Goal: Communication & Community: Share content

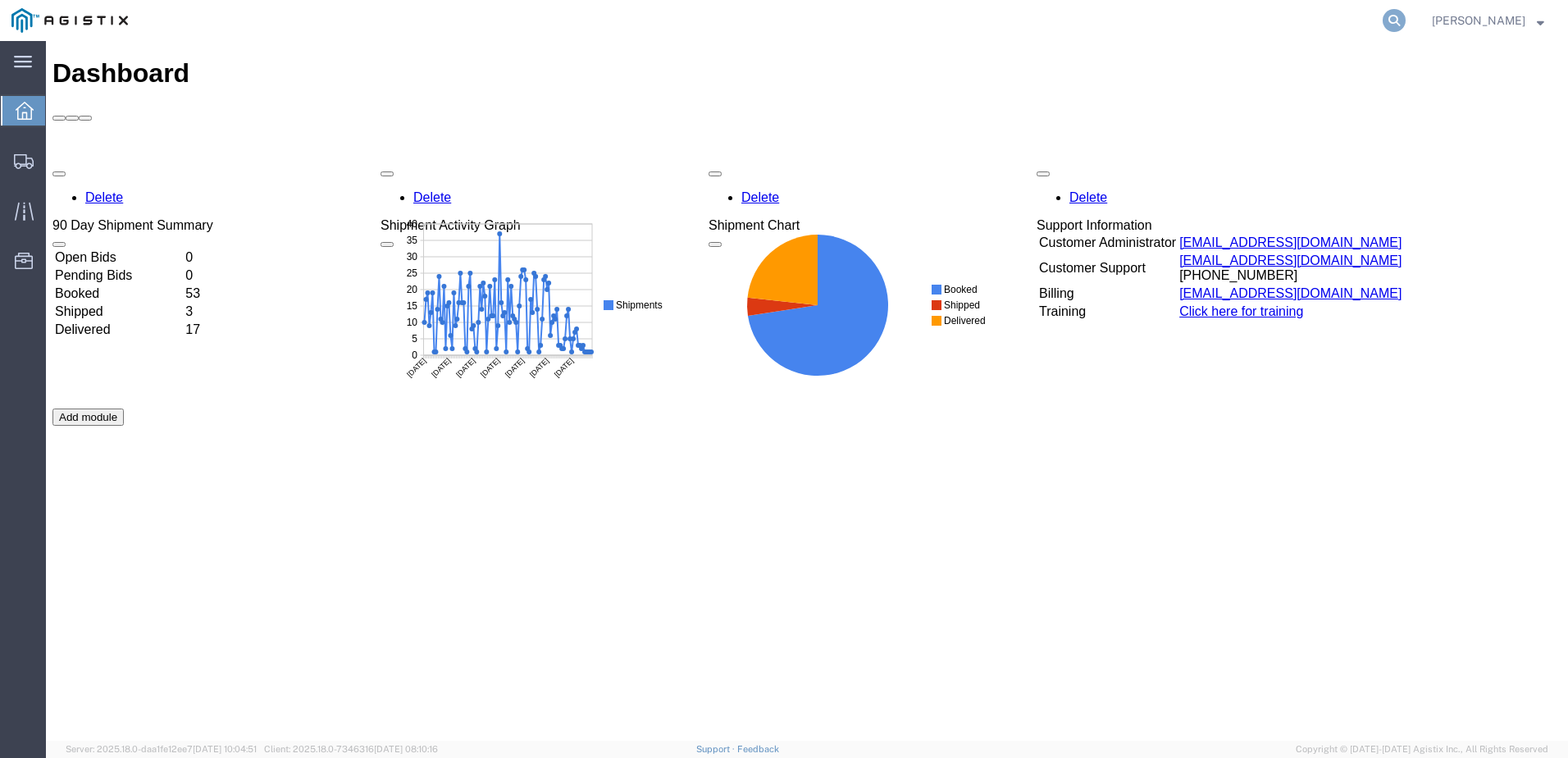
click at [1406, 21] on icon at bounding box center [1394, 20] width 23 height 23
click at [1022, 20] on input "search" at bounding box center [1133, 20] width 498 height 39
paste input "56707963"
type input "56707963"
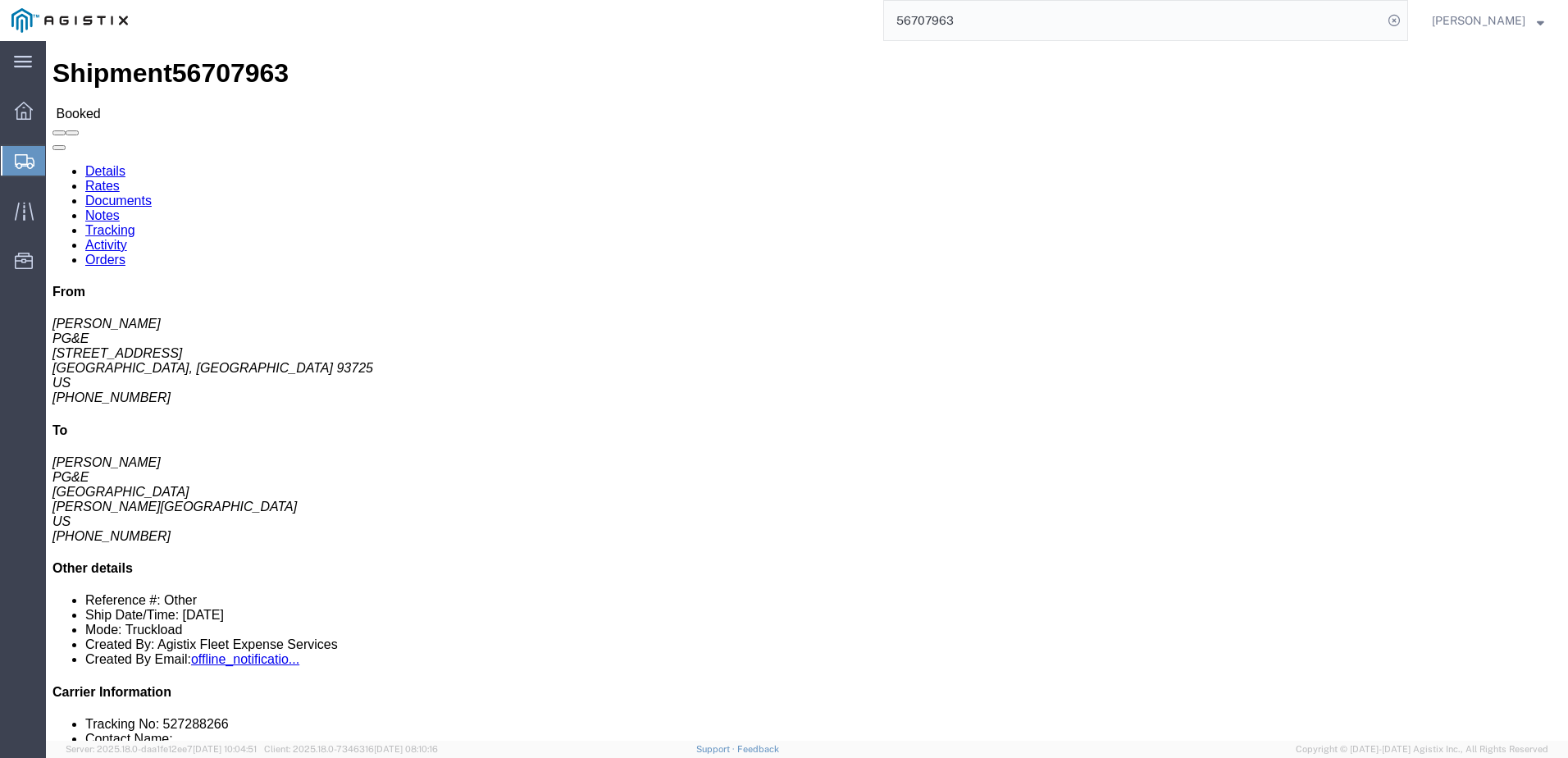
click span
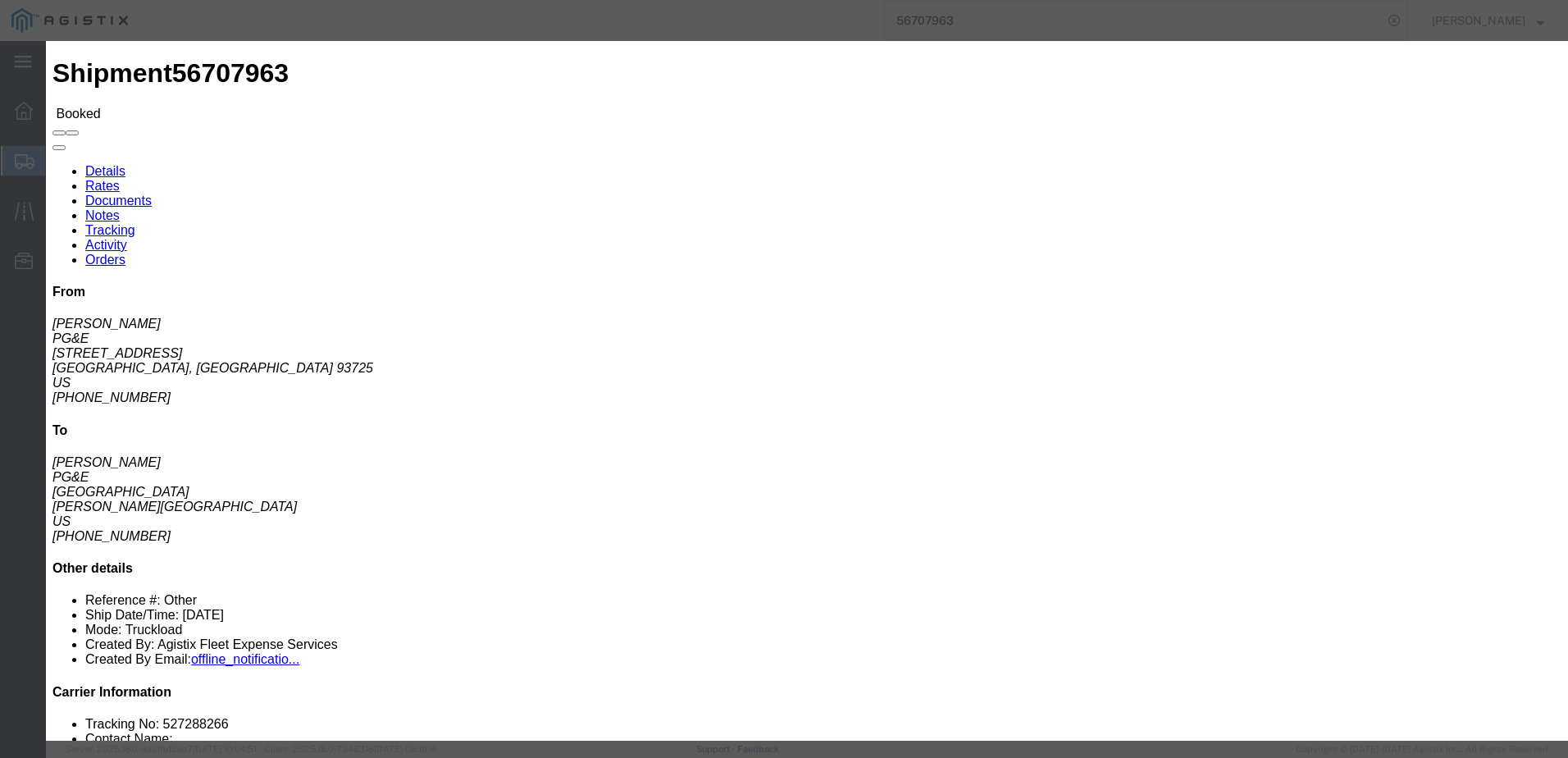
click div "You can enter multiple email addresses To Enter Email Address Send a copy to my…"
click input "text"
type input "[EMAIL_ADDRESS][DOMAIN_NAME]"
click label "PGE Fleet Bill Of Lading"
click input "PGE Fleet Bill Of Lading"
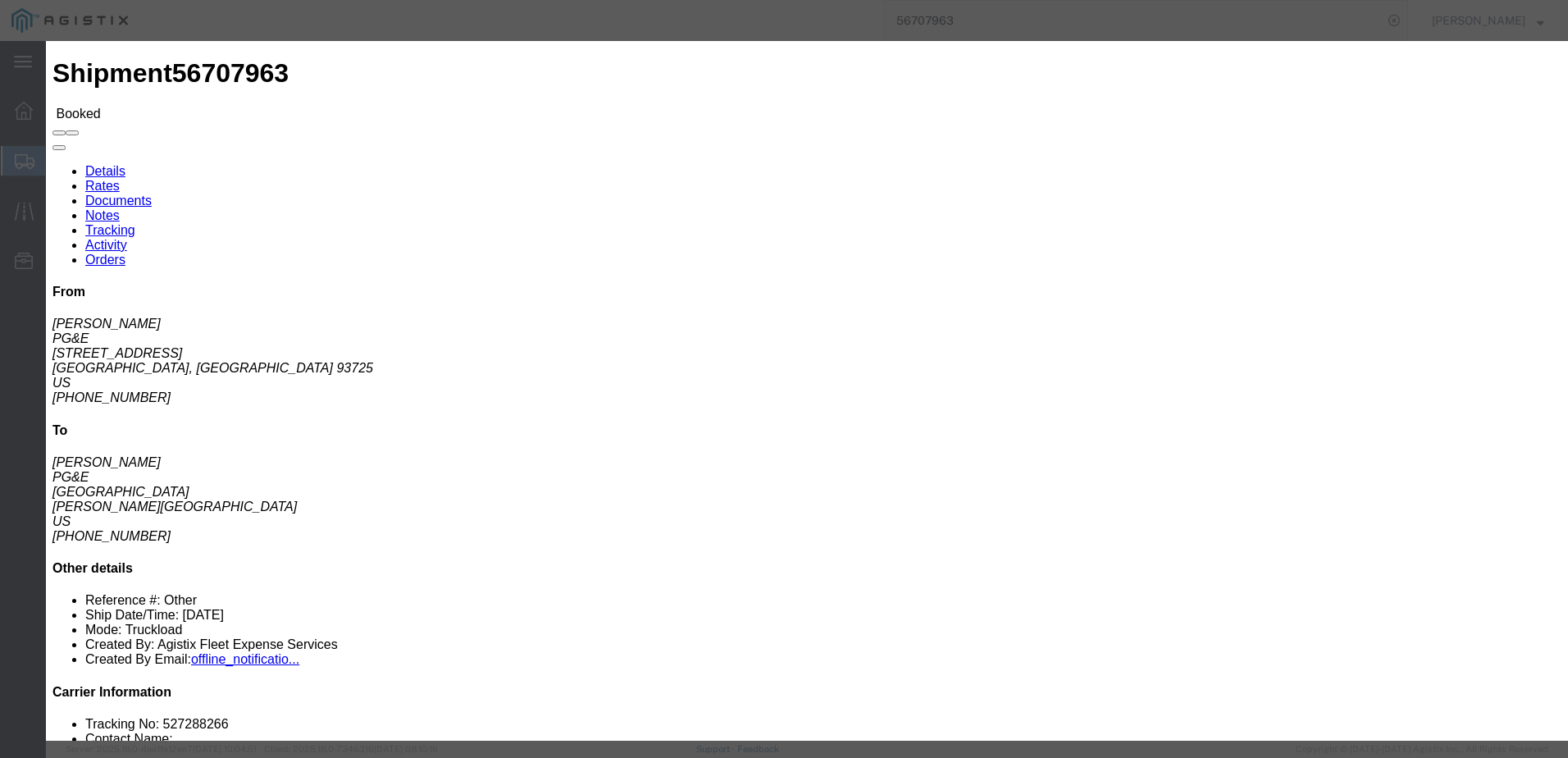
checkbox input "true"
click button "Send"
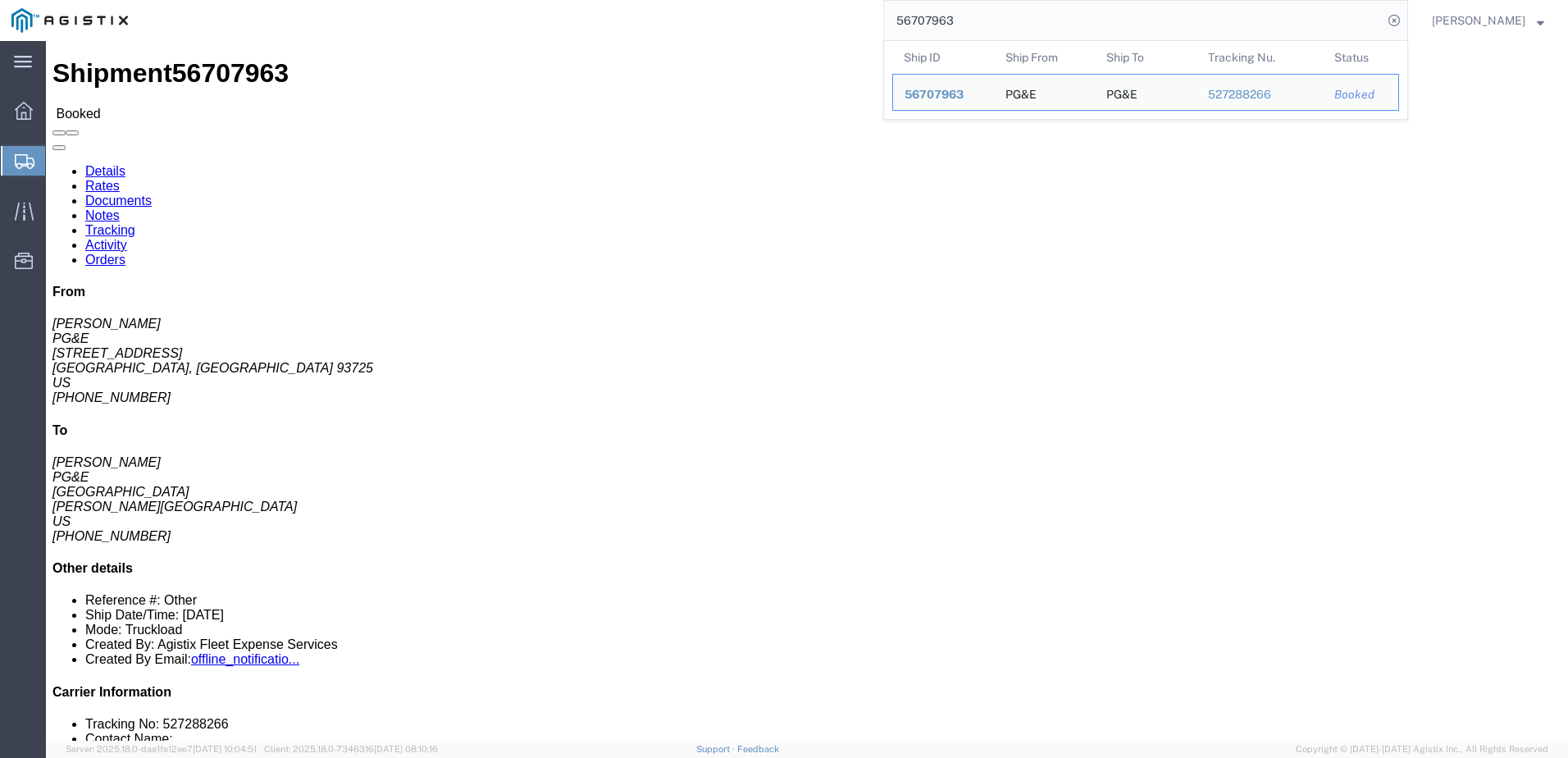
drag, startPoint x: 1024, startPoint y: 15, endPoint x: 919, endPoint y: 18, distance: 105.0
click at [919, 18] on input "56707963" at bounding box center [1133, 20] width 498 height 39
paste input "85"
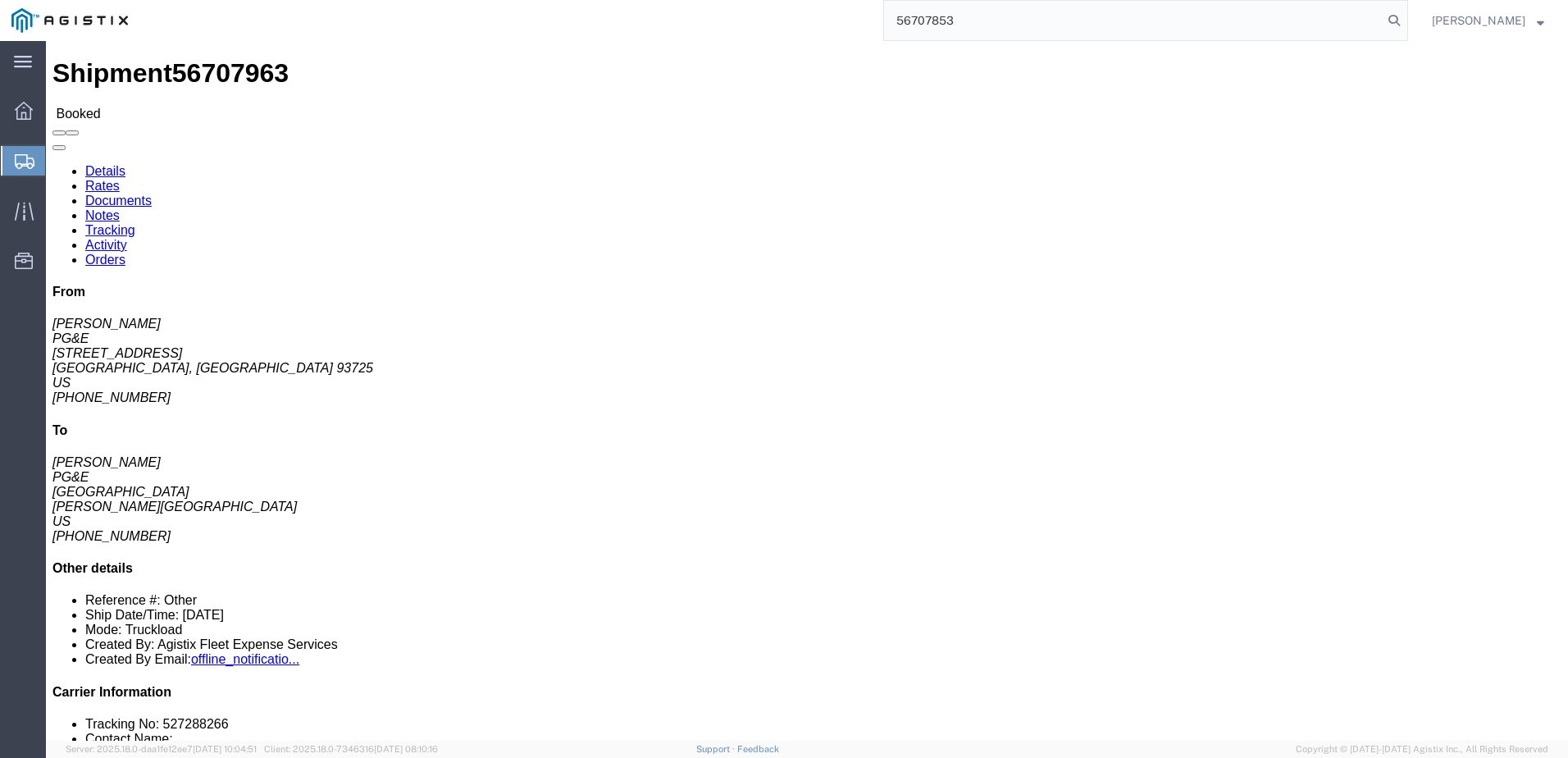
type input "56707853"
click span
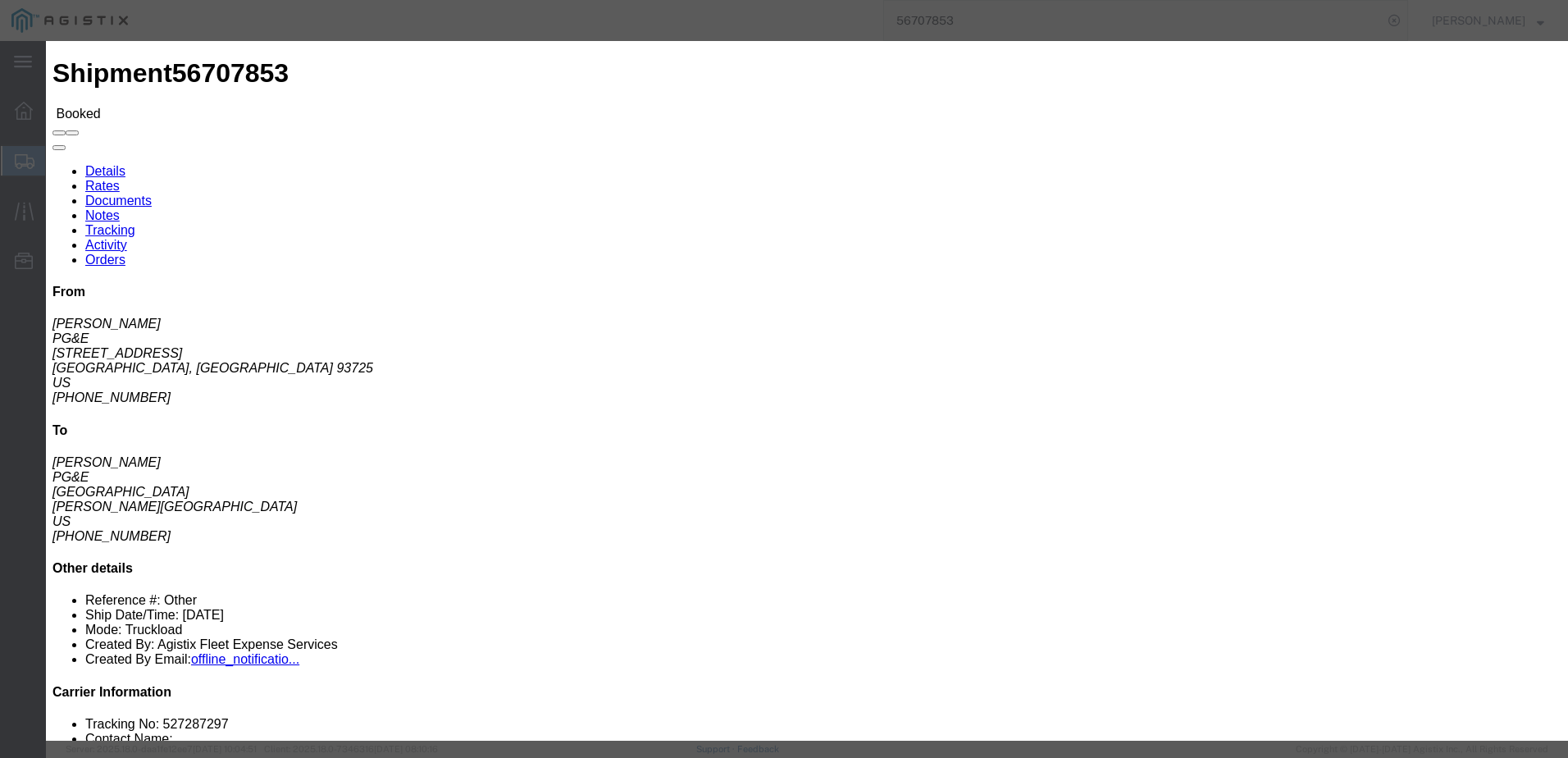
click input "text"
type input "[EMAIL_ADDRESS][DOMAIN_NAME]"
click label "PGE Fleet Bill Of Lading"
click input "PGE Fleet Bill Of Lading"
checkbox input "true"
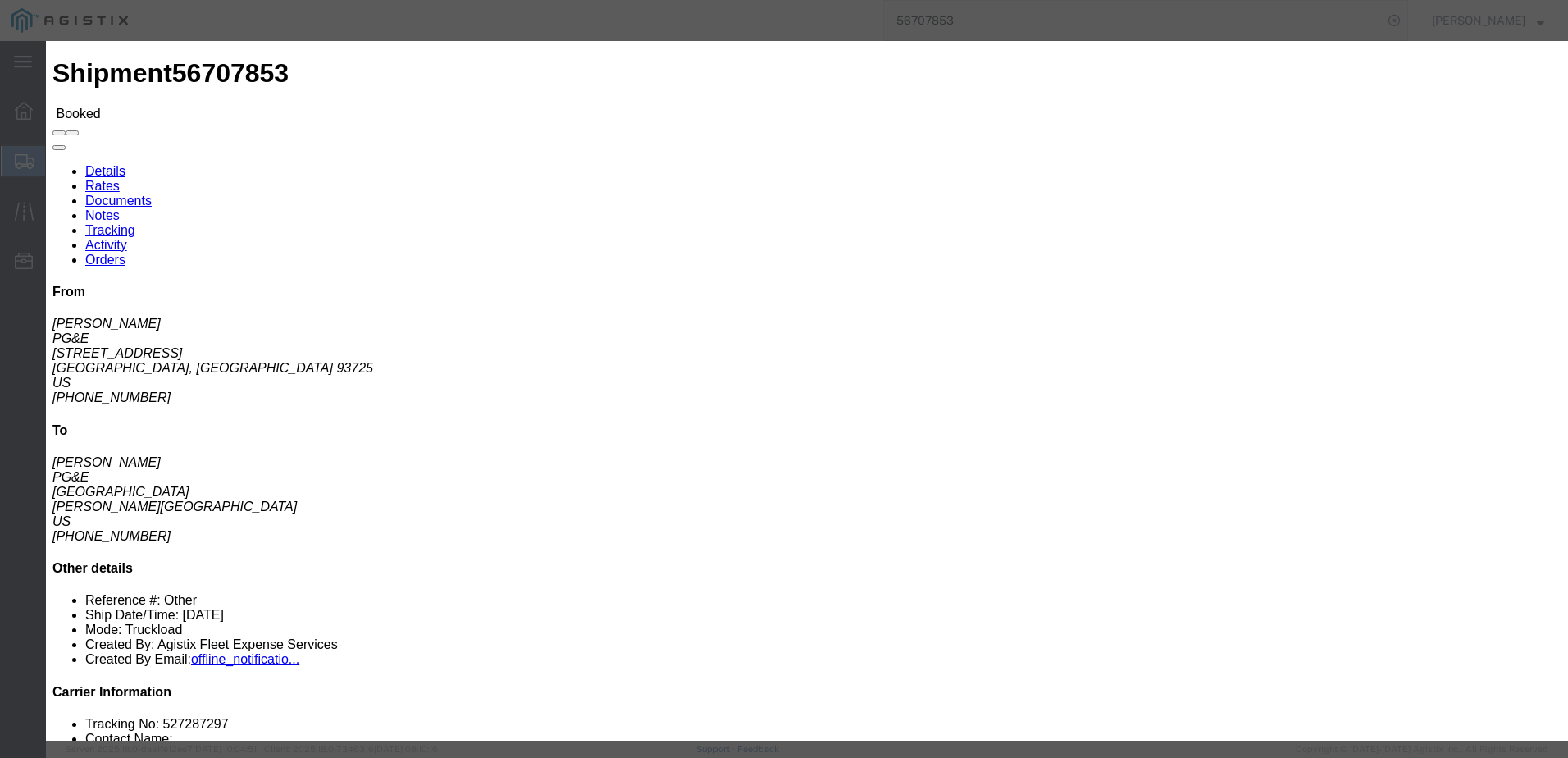
click button "Send"
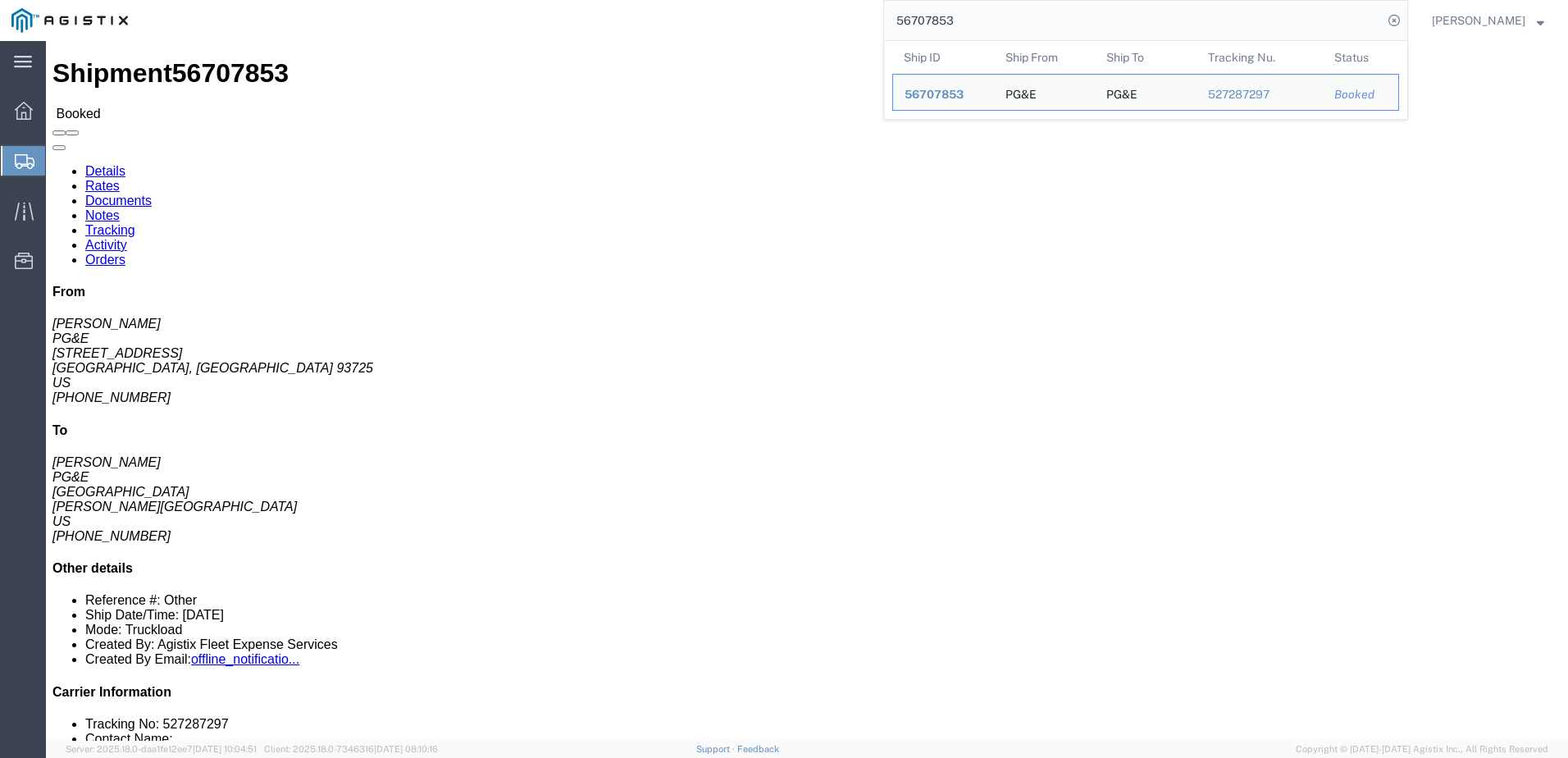
drag, startPoint x: 996, startPoint y: 23, endPoint x: 925, endPoint y: 17, distance: 71.3
click at [911, 10] on div "56707853 Ship ID Ship From Ship To Tracking Nu. Status Ship ID 56707853 Ship Fr…" at bounding box center [773, 20] width 1268 height 41
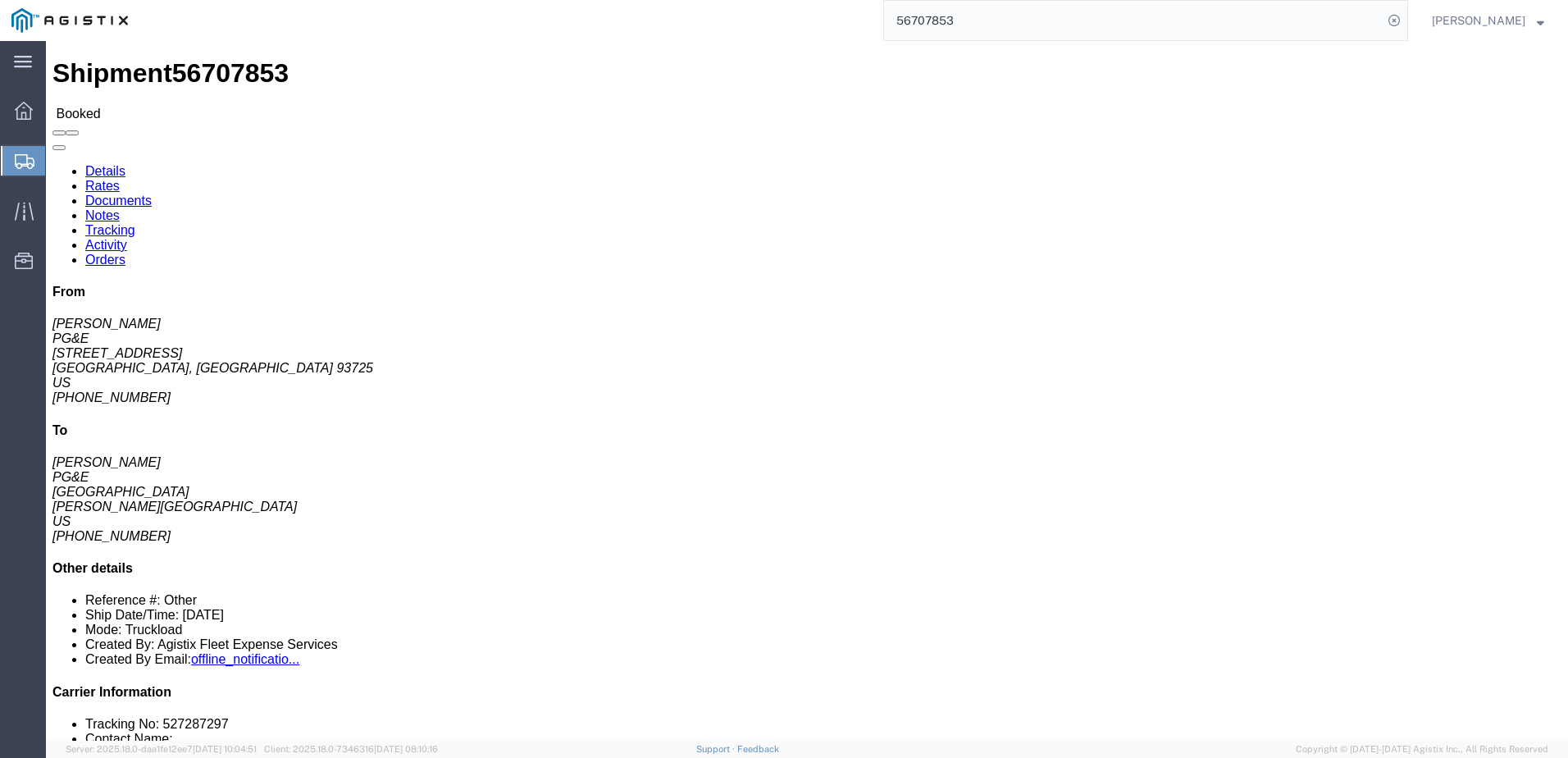
paste input "8116"
type input "56708116"
click span
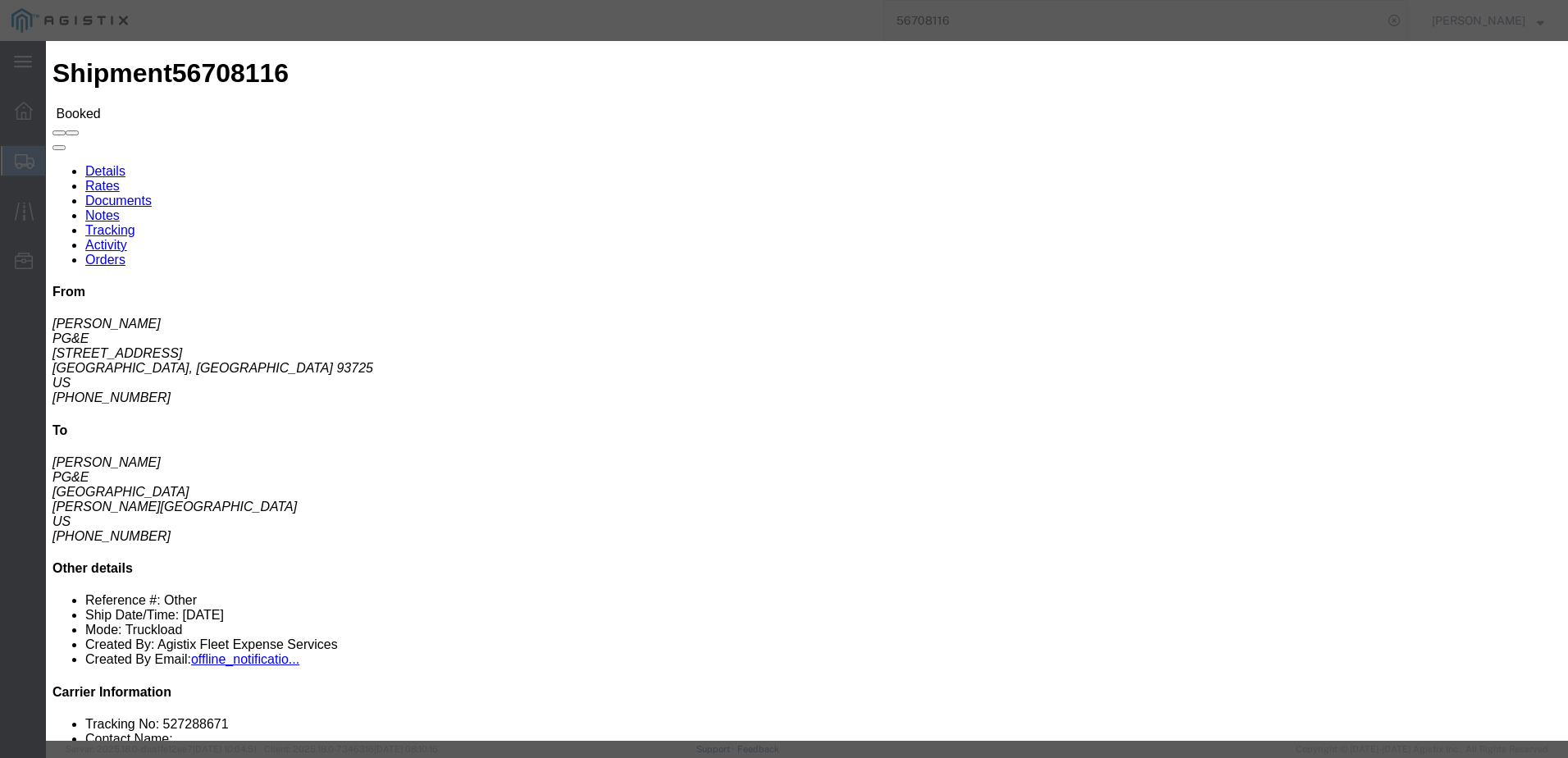
click input "text"
type input "[EMAIL_ADDRESS][DOMAIN_NAME]"
click label "PGE Fleet Bill Of Lading"
click input "PGE Fleet Bill Of Lading"
checkbox input "true"
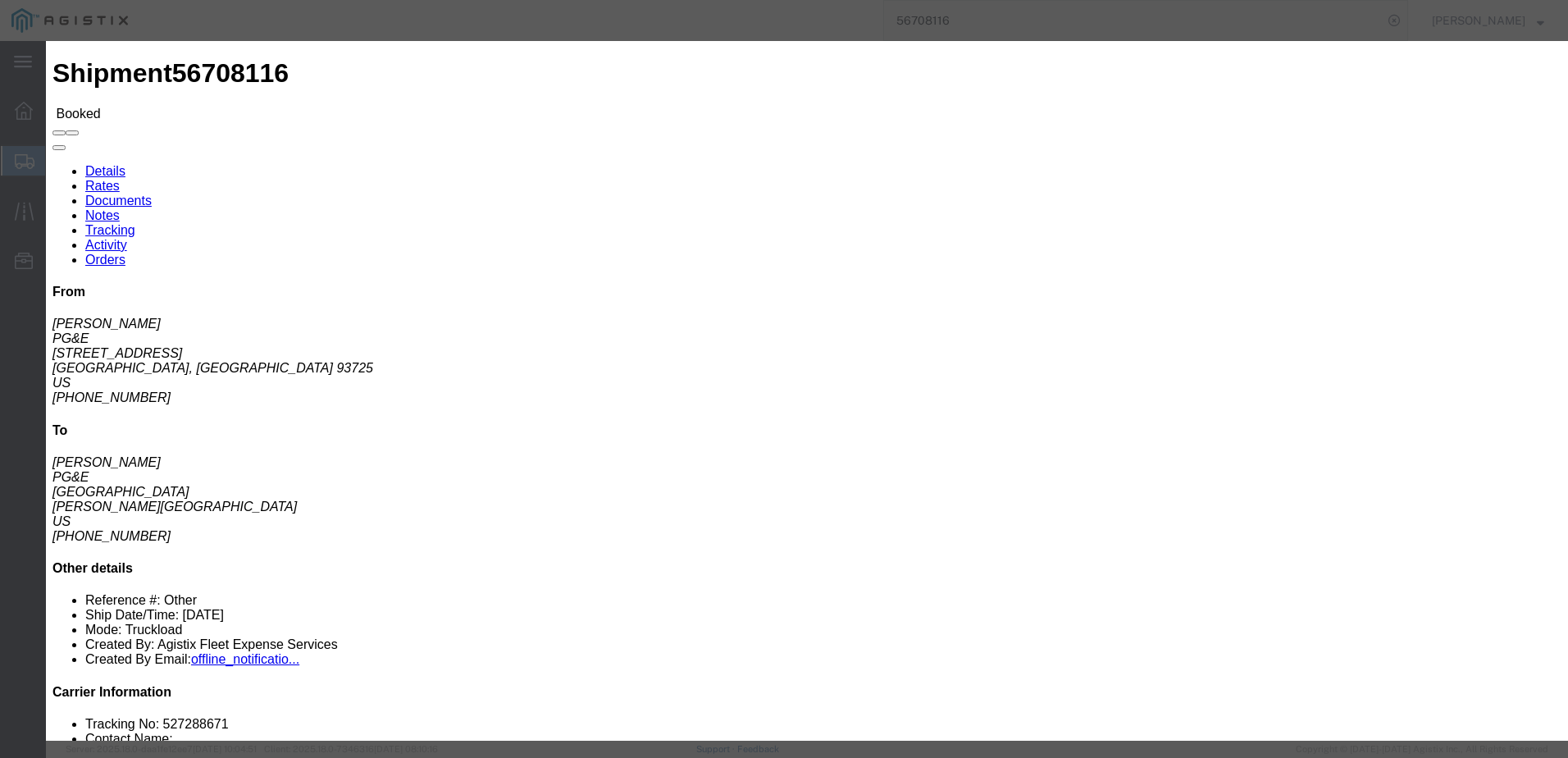
click button "Send"
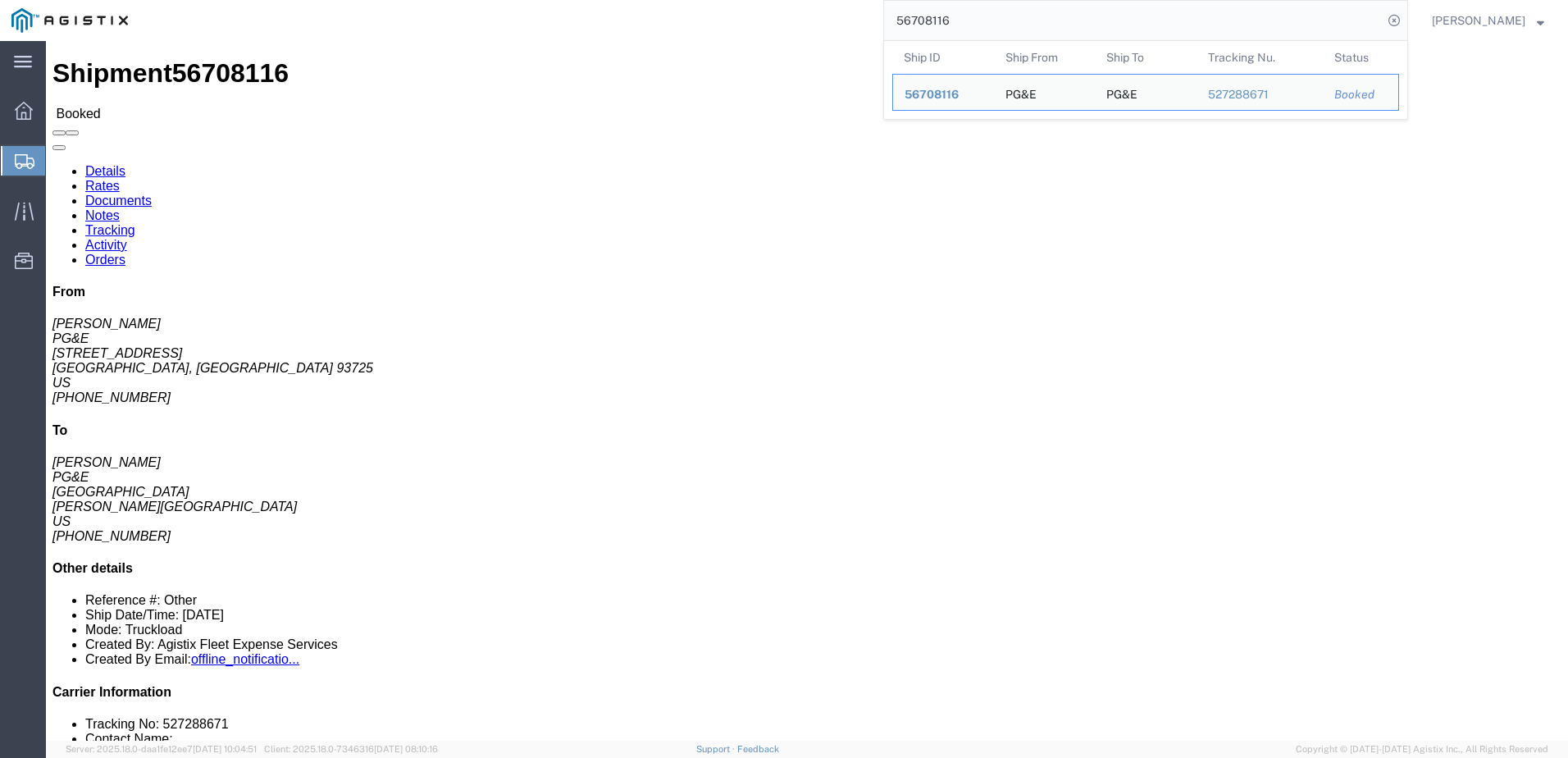
drag, startPoint x: 1001, startPoint y: 25, endPoint x: 870, endPoint y: 14, distance: 131.5
click at [851, 2] on div "56708116 Ship ID Ship From Ship To Tracking Nu. Status Ship ID 56708116 Ship Fr…" at bounding box center [773, 20] width 1268 height 41
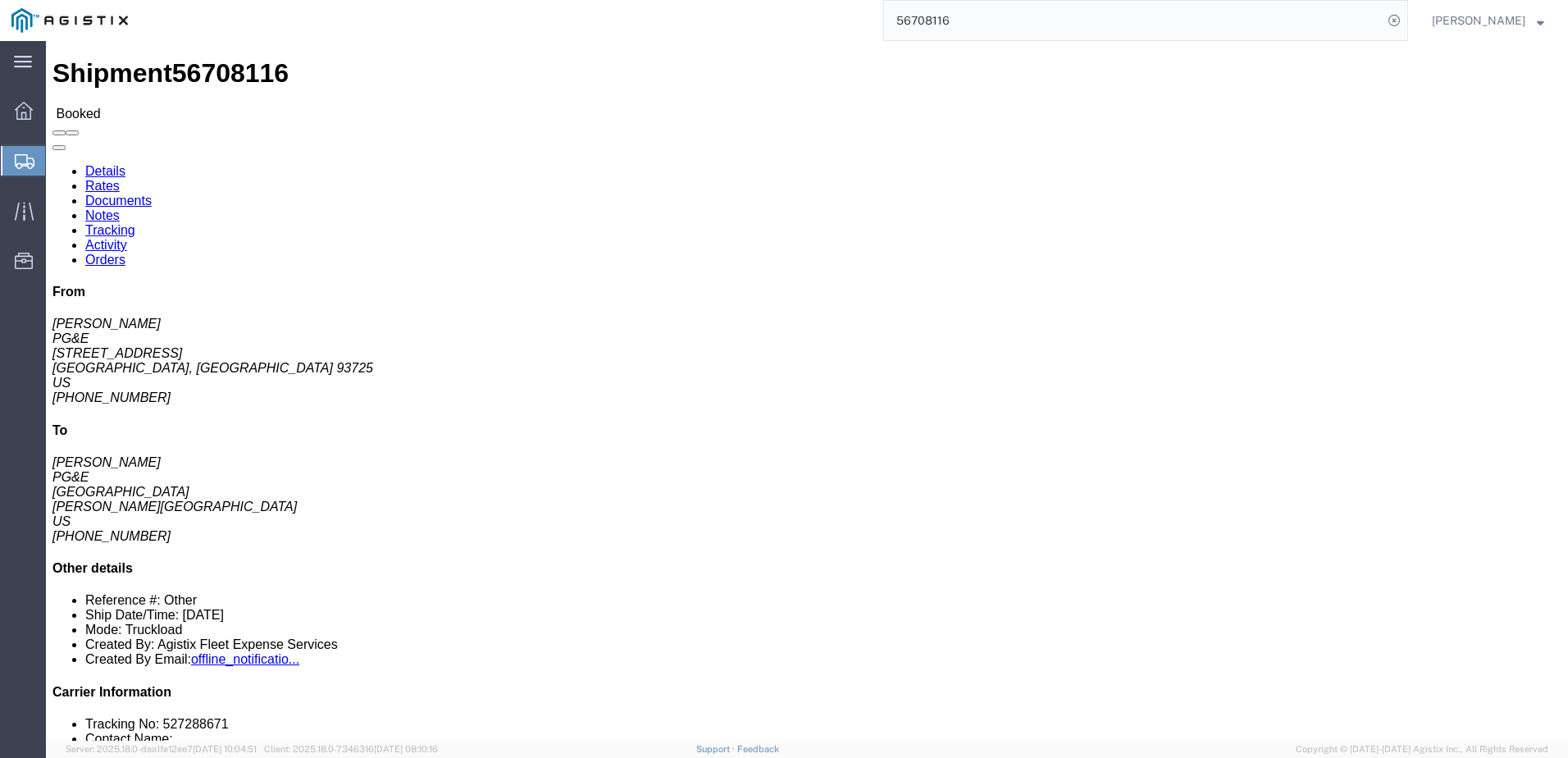
paste input "7975"
type input "56707975"
click span
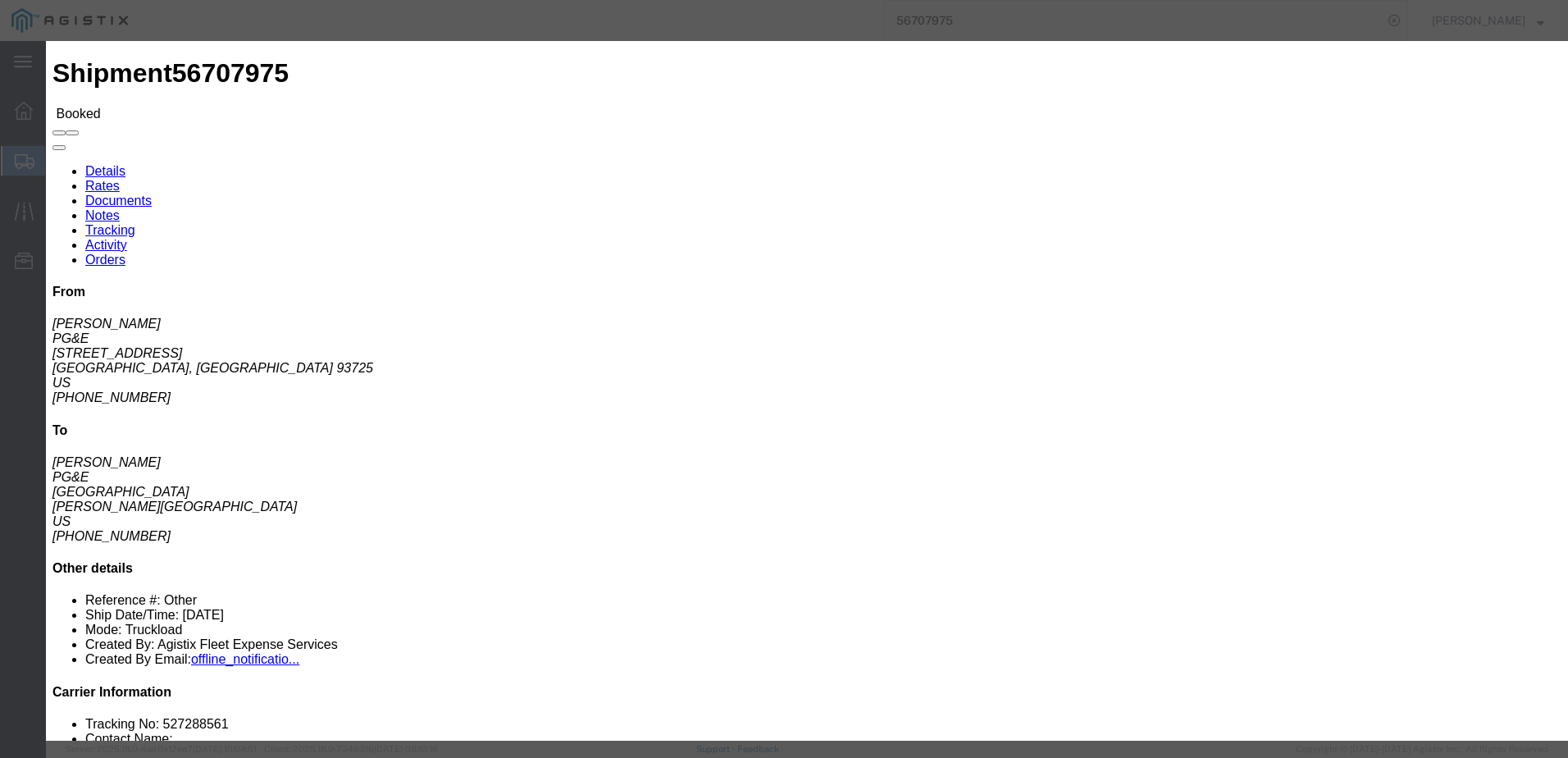
click div "To Enter Email Address"
click input "text"
type input "[EMAIL_ADDRESS][DOMAIN_NAME]"
click label "PGE Fleet Bill Of Lading"
click input "PGE Fleet Bill Of Lading"
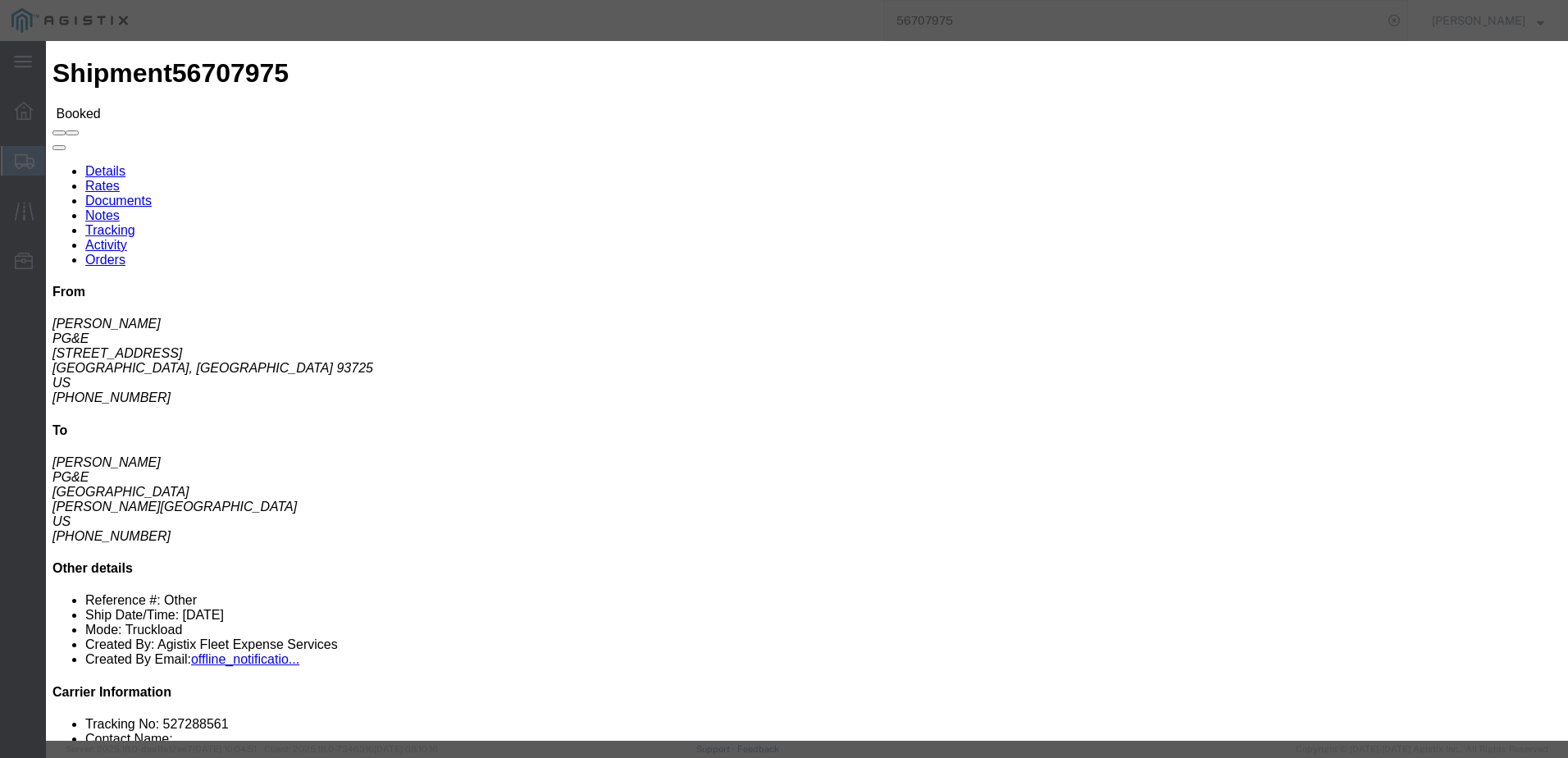
checkbox input "true"
click button "Send"
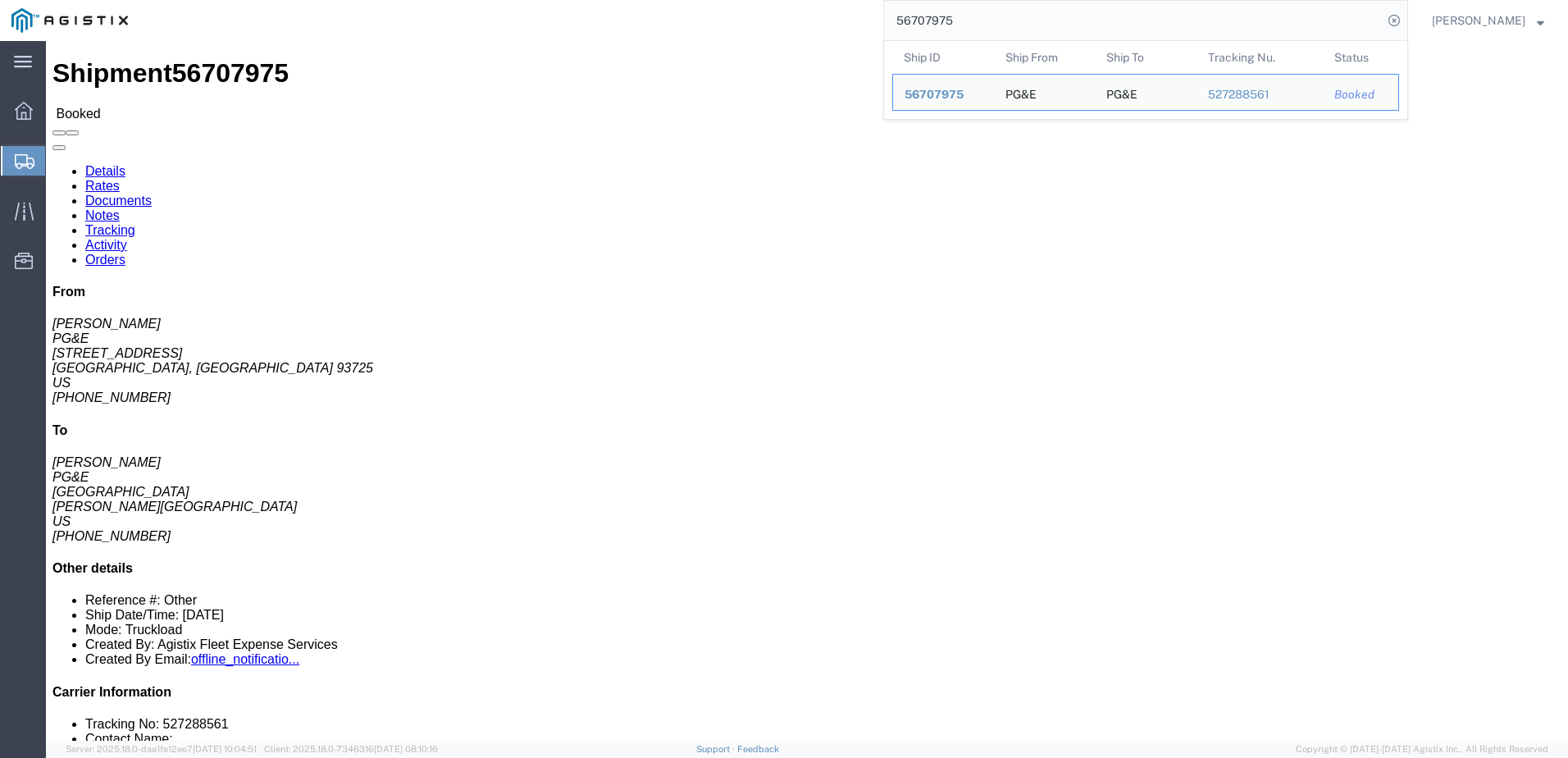
drag, startPoint x: 994, startPoint y: 21, endPoint x: 928, endPoint y: 4, distance: 68.2
click at [928, 4] on input "56707975" at bounding box center [1133, 20] width 498 height 39
paste input "49"
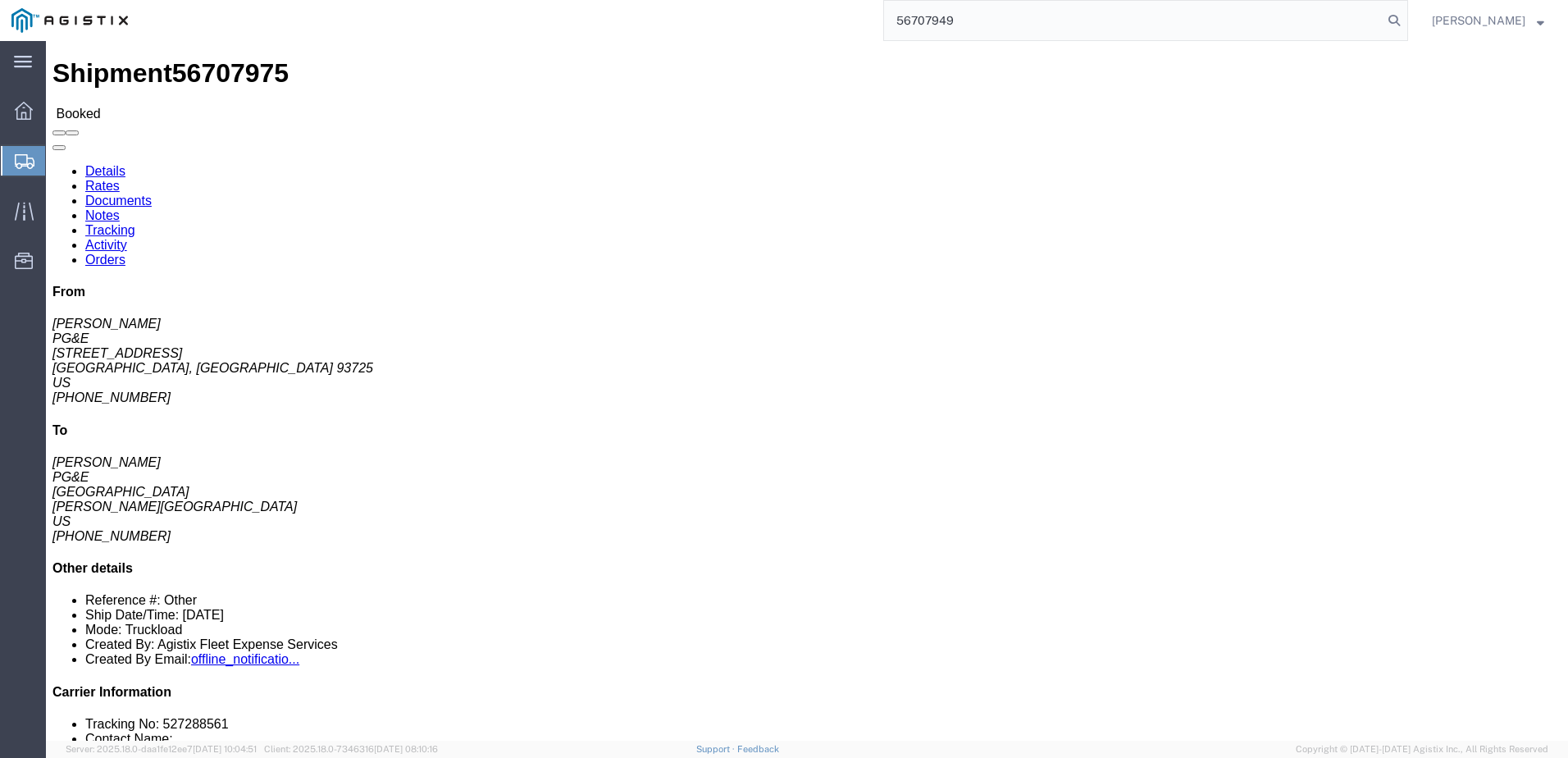
type input "56707949"
click span
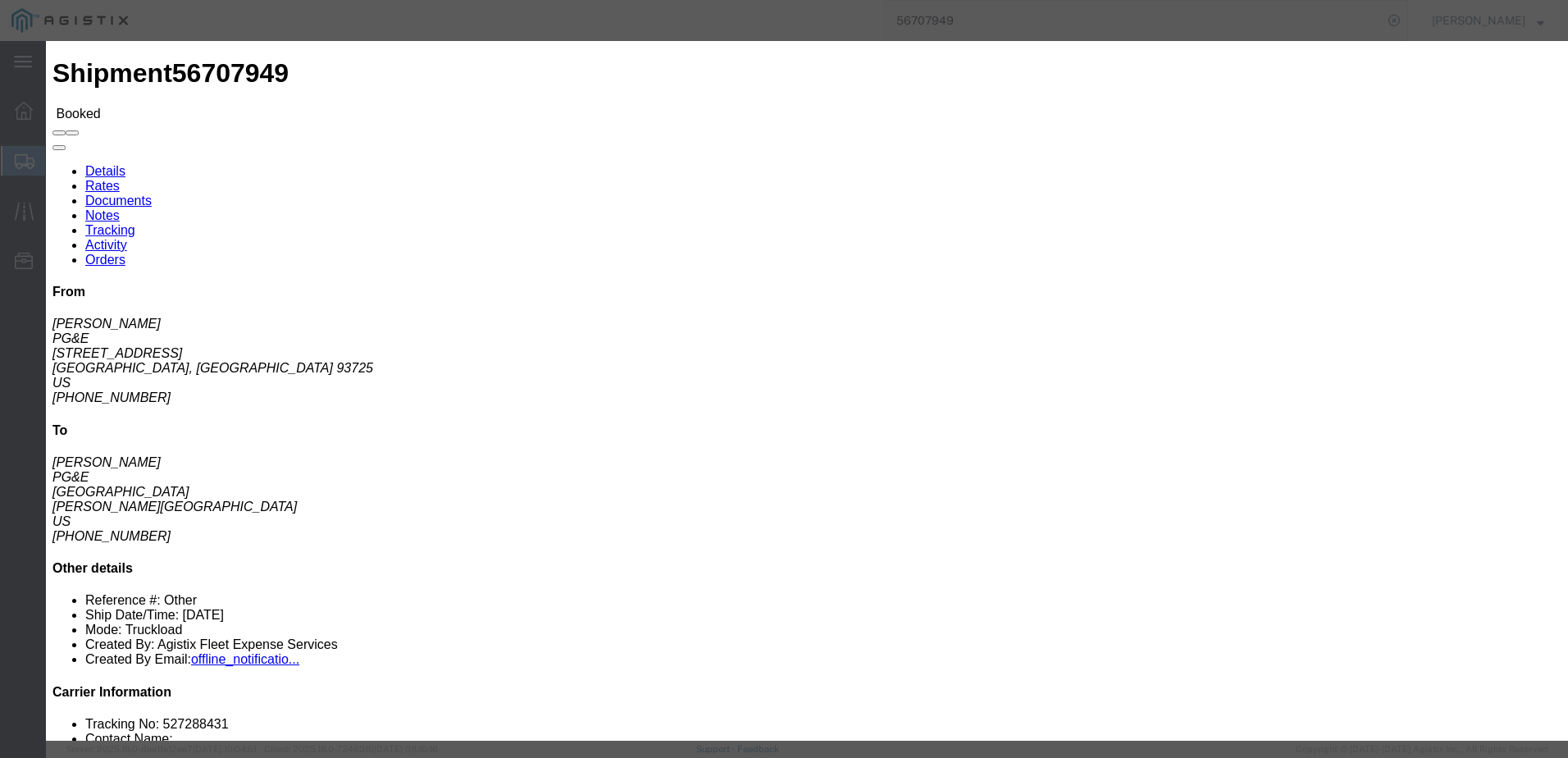
click input "text"
type input "[EMAIL_ADDRESS][DOMAIN_NAME]"
click label "PGE Fleet Bill Of Lading"
click input "PGE Fleet Bill Of Lading"
checkbox input "true"
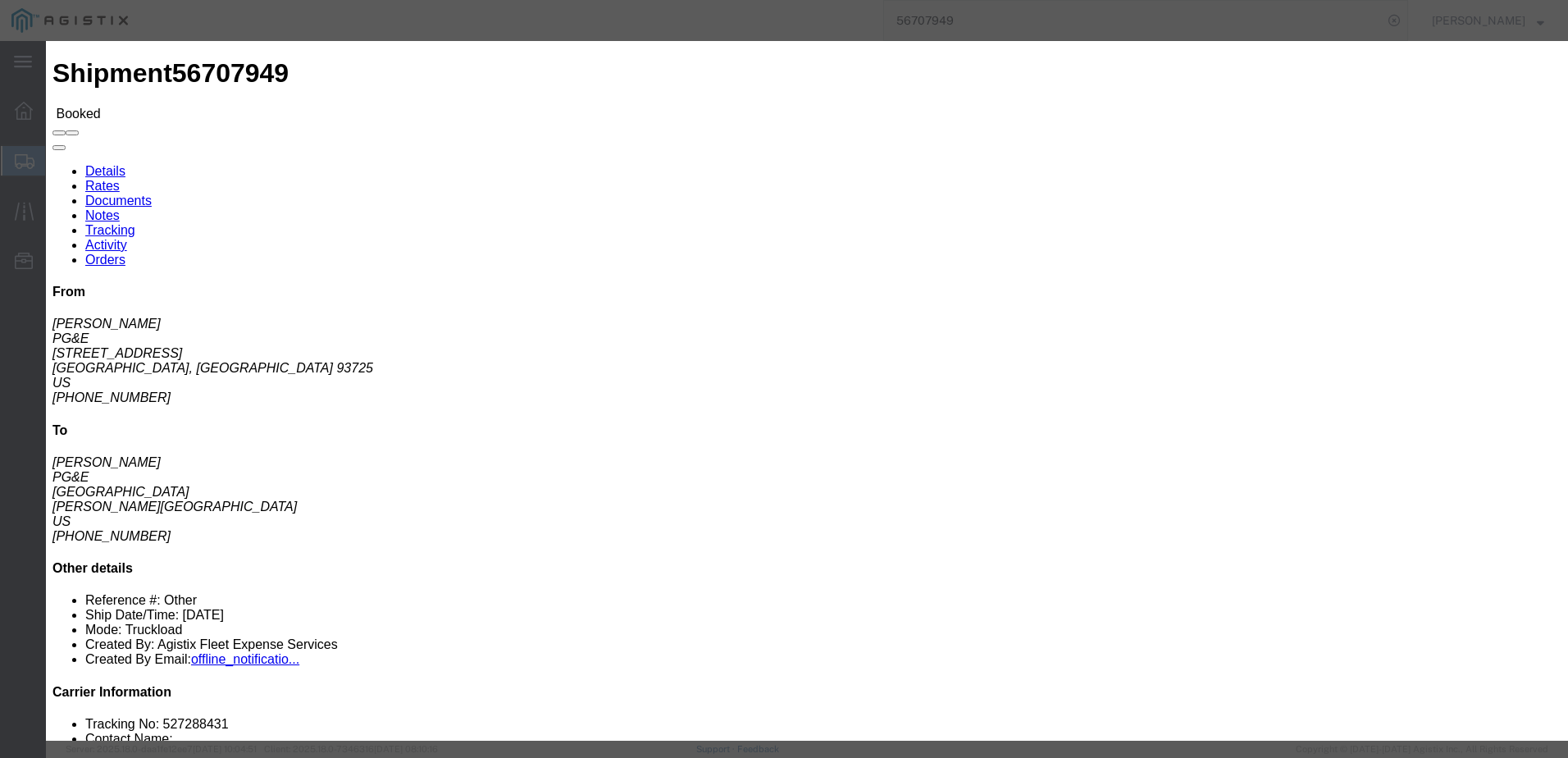
click button "Send"
